Goal: Information Seeking & Learning: Understand process/instructions

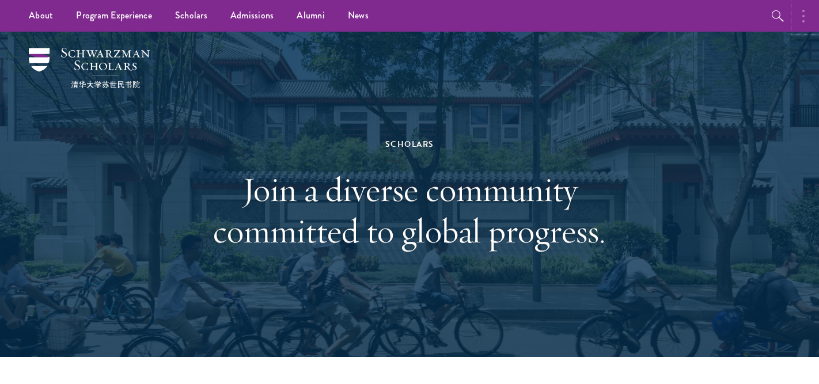
click at [799, 17] on button "button" at bounding box center [806, 16] width 25 height 32
click at [622, 149] on div "Scholars Join a diverse community committed to global progress." at bounding box center [410, 195] width 704 height 326
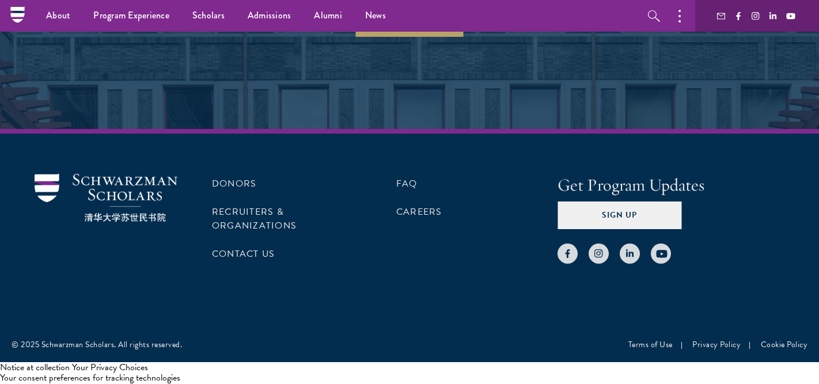
scroll to position [3585, 0]
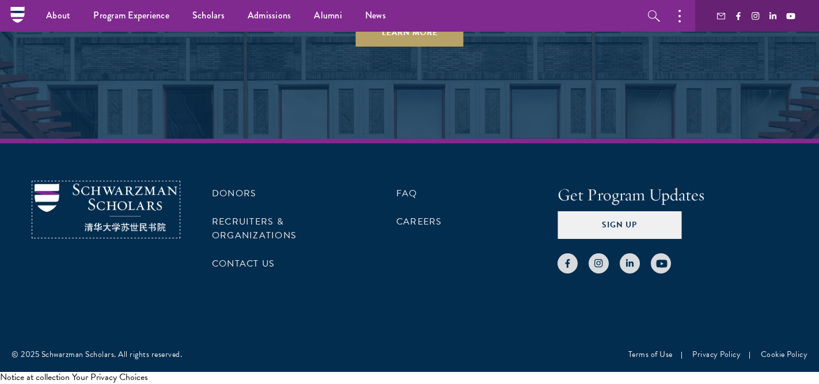
click at [110, 205] on img at bounding box center [106, 208] width 143 height 48
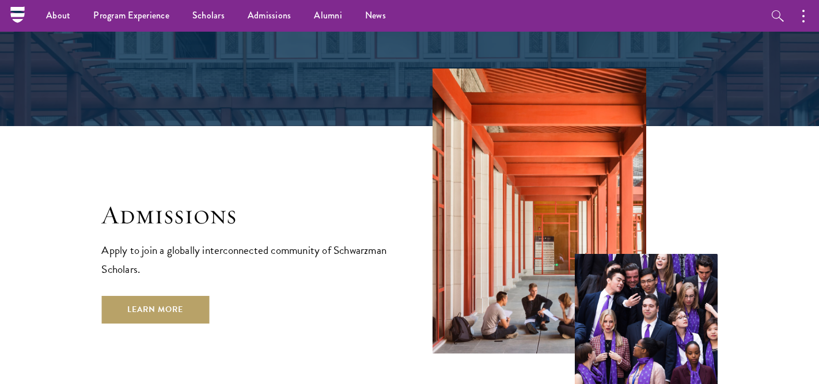
scroll to position [1800, 0]
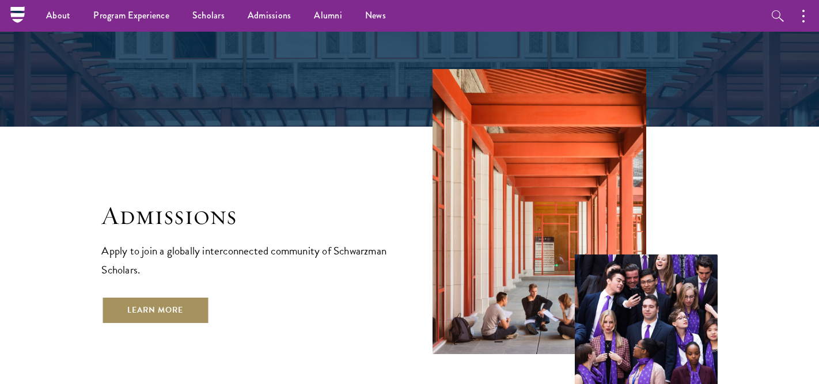
click at [176, 297] on link "Learn More" at bounding box center [155, 311] width 108 height 28
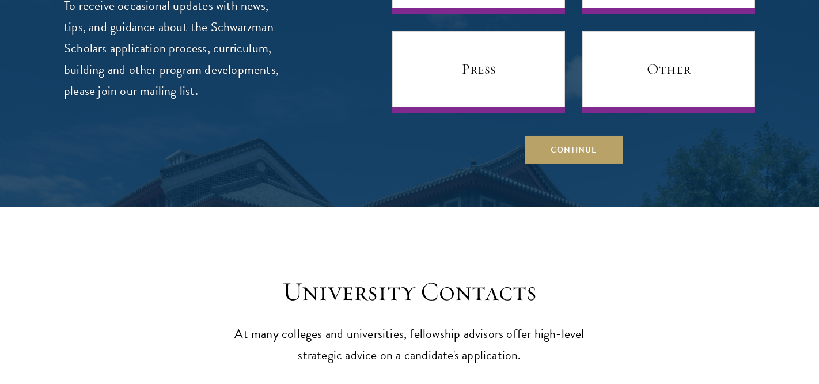
scroll to position [4429, 0]
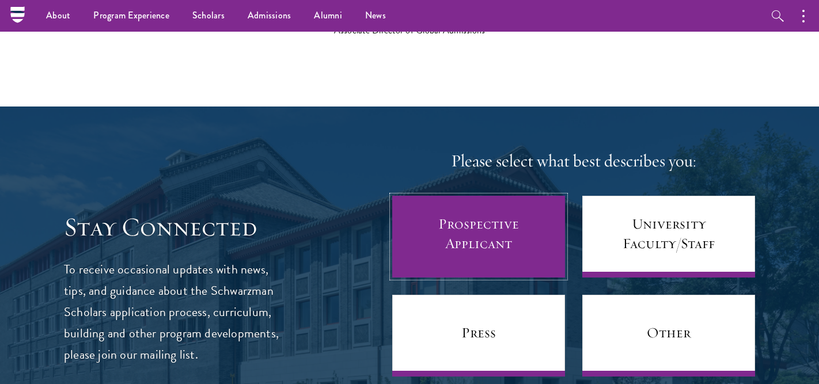
click at [464, 198] on link "Prospective Applicant" at bounding box center [478, 237] width 173 height 82
click at [484, 220] on link "Prospective Applicant" at bounding box center [478, 237] width 173 height 82
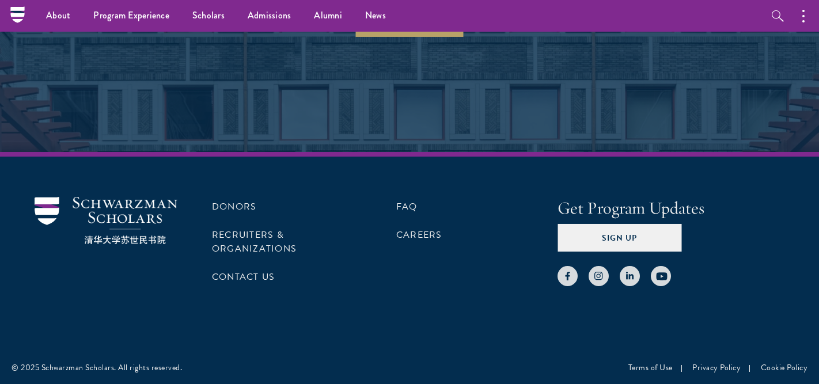
scroll to position [5548, 0]
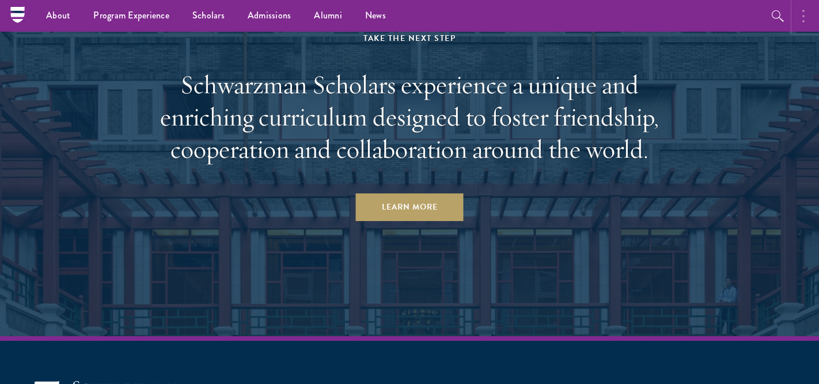
click at [805, 21] on button "button" at bounding box center [806, 16] width 25 height 32
click at [658, 20] on icon "button" at bounding box center [654, 16] width 12 height 12
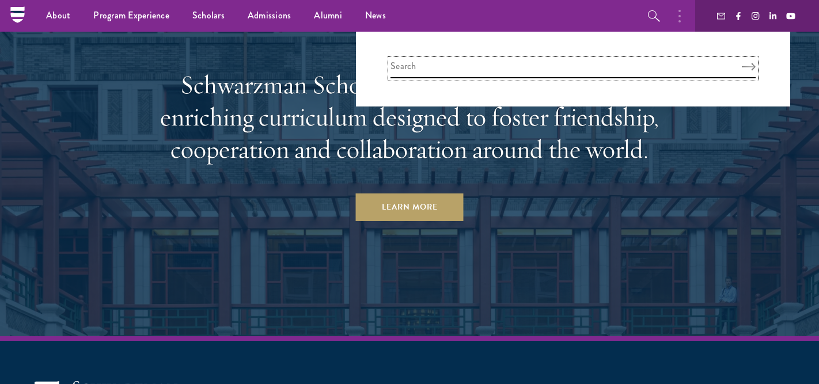
click at [548, 73] on input "search" at bounding box center [573, 68] width 365 height 19
type input "log in"
click at [742, 63] on button "Search" at bounding box center [749, 67] width 14 height 8
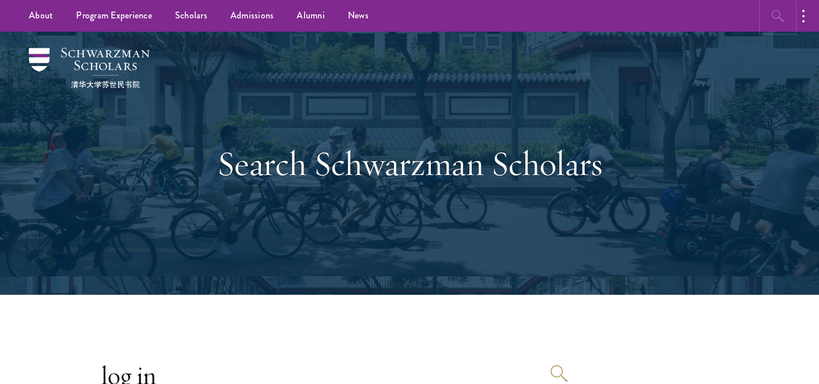
click at [780, 15] on icon "button" at bounding box center [778, 16] width 12 height 12
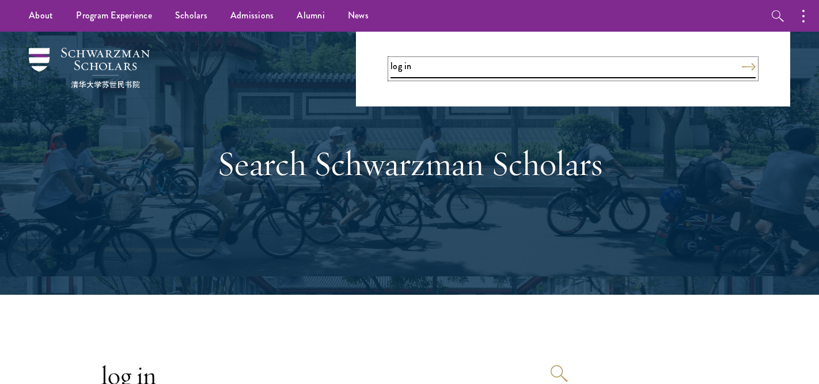
click at [654, 73] on input "log in" at bounding box center [573, 68] width 365 height 19
drag, startPoint x: 654, startPoint y: 73, endPoint x: 444, endPoint y: 64, distance: 210.5
click at [458, 69] on input "log in" at bounding box center [573, 68] width 365 height 19
type input "l"
type input "apply"
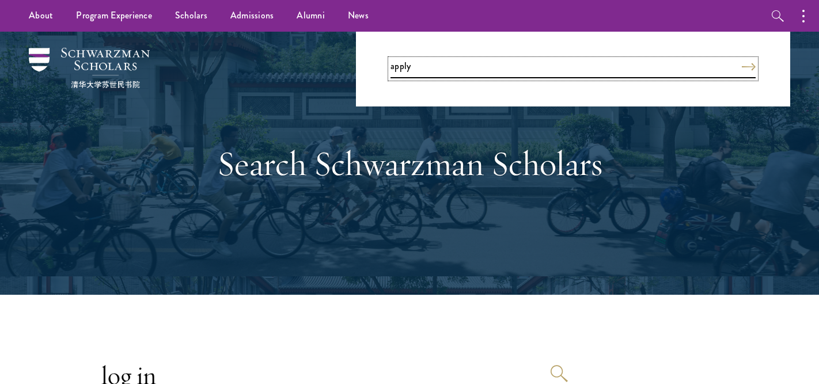
click at [742, 63] on button "Search" at bounding box center [749, 67] width 14 height 8
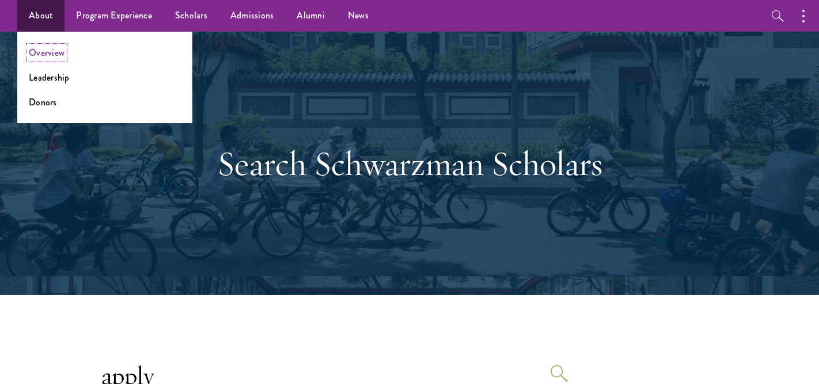
click at [43, 51] on link "Overview" at bounding box center [47, 52] width 36 height 13
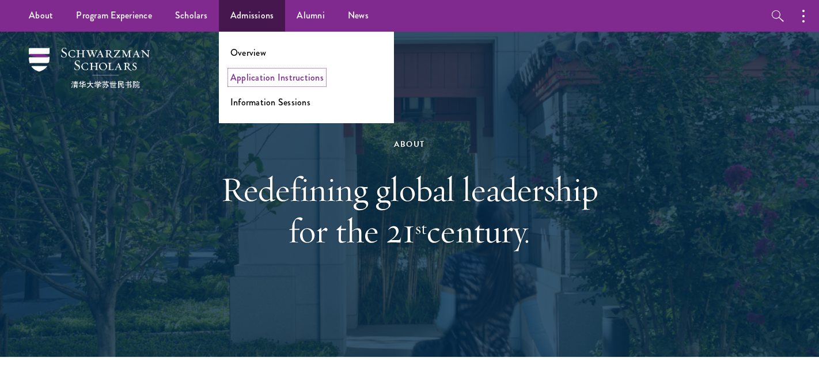
click at [259, 79] on link "Application Instructions" at bounding box center [276, 77] width 93 height 13
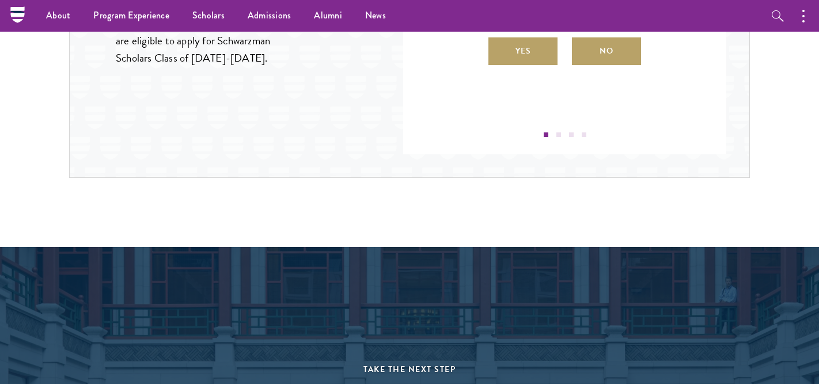
scroll to position [1303, 0]
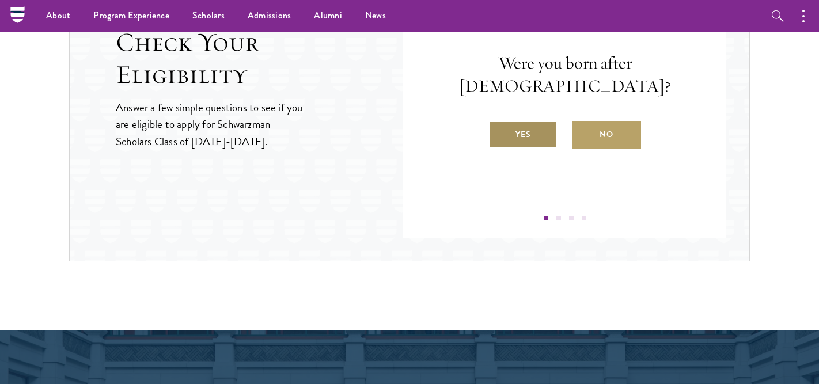
click at [529, 122] on label "Yes" at bounding box center [523, 135] width 69 height 28
click at [499, 122] on input "Yes" at bounding box center [494, 127] width 10 height 10
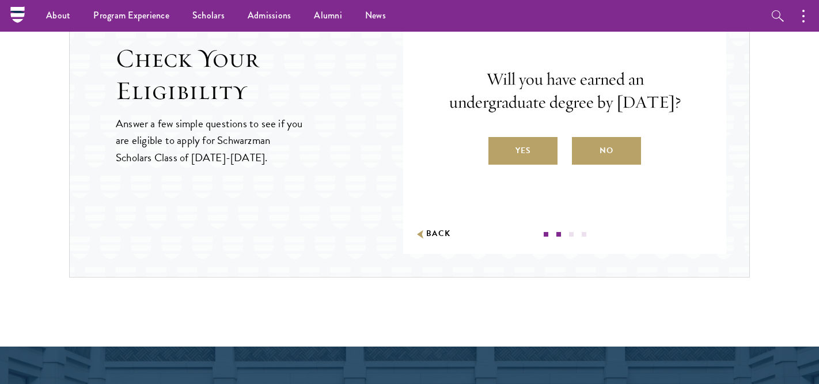
scroll to position [1285, 0]
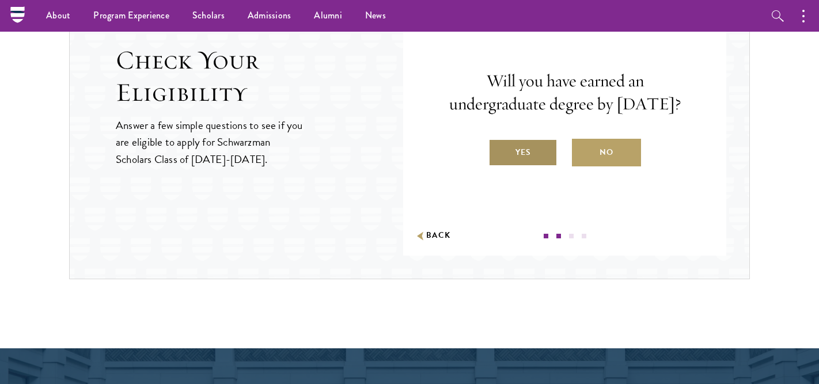
click at [536, 167] on label "Yes" at bounding box center [523, 153] width 69 height 28
click at [499, 150] on input "Yes" at bounding box center [494, 145] width 10 height 10
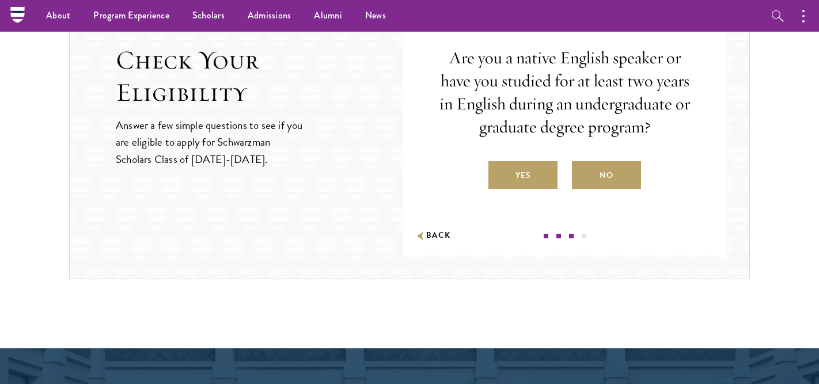
scroll to position [1256, 0]
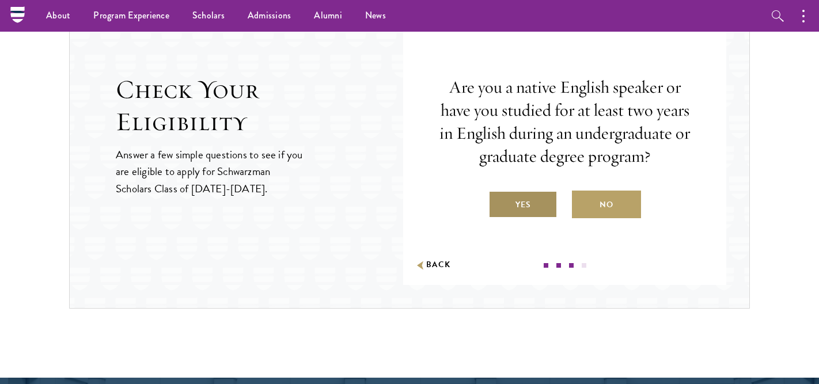
click at [531, 206] on label "Yes" at bounding box center [523, 205] width 69 height 28
click at [499, 203] on input "Yes" at bounding box center [494, 197] width 10 height 10
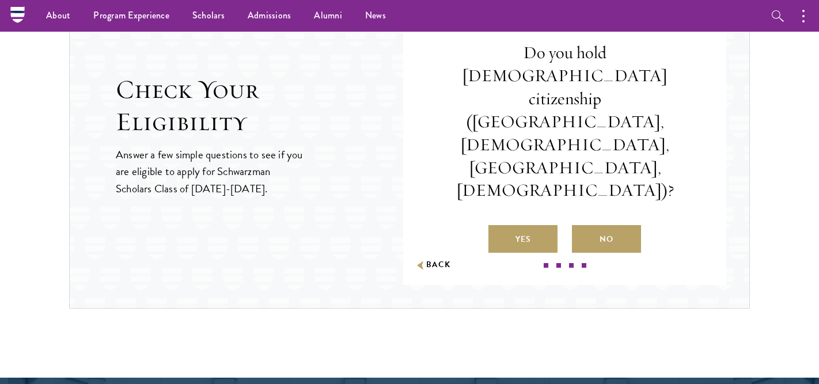
click at [600, 225] on label "No" at bounding box center [606, 239] width 69 height 28
click at [582, 227] on input "No" at bounding box center [577, 232] width 10 height 10
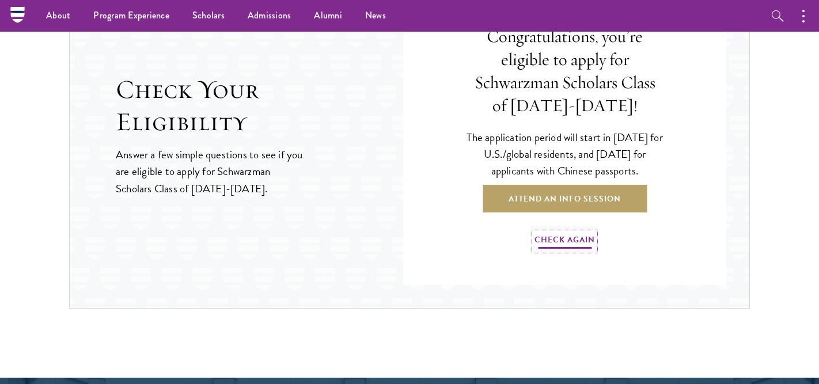
click at [576, 242] on link "Check Again" at bounding box center [565, 242] width 60 height 18
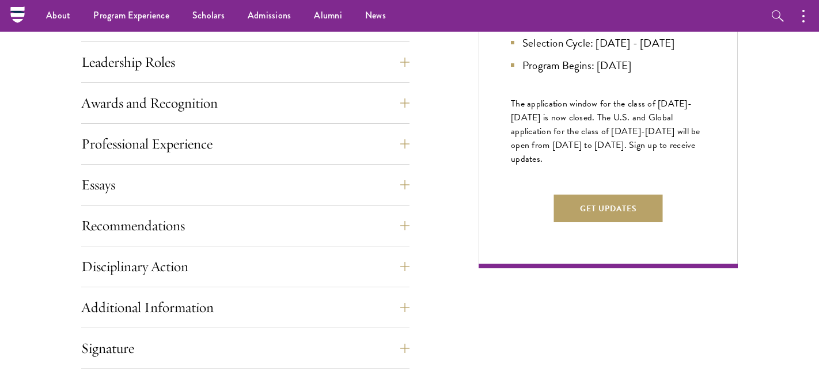
scroll to position [462, 0]
